Goal: Find specific page/section: Find specific page/section

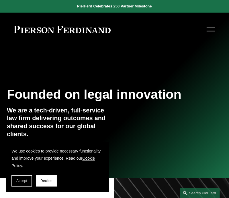
click at [0, 0] on link "People" at bounding box center [0, 0] width 0 height 0
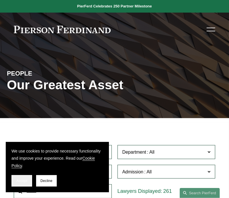
click at [24, 179] on span "Accept" at bounding box center [21, 181] width 11 height 4
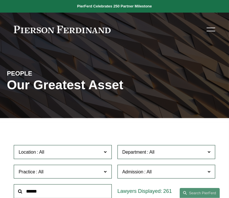
scroll to position [24, 0]
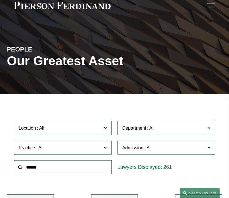
click at [90, 167] on input "text" at bounding box center [63, 168] width 98 height 14
type input "***"
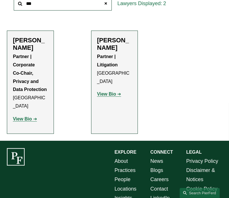
scroll to position [198, 0]
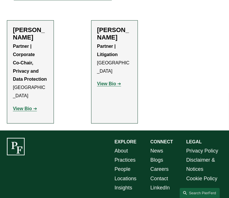
click at [115, 81] on strong "View Bio" at bounding box center [106, 83] width 19 height 5
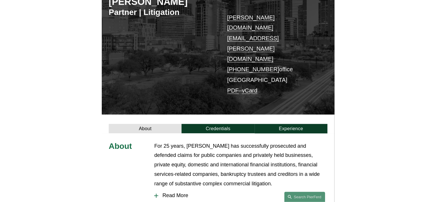
scroll to position [106, 0]
